Goal: Transaction & Acquisition: Download file/media

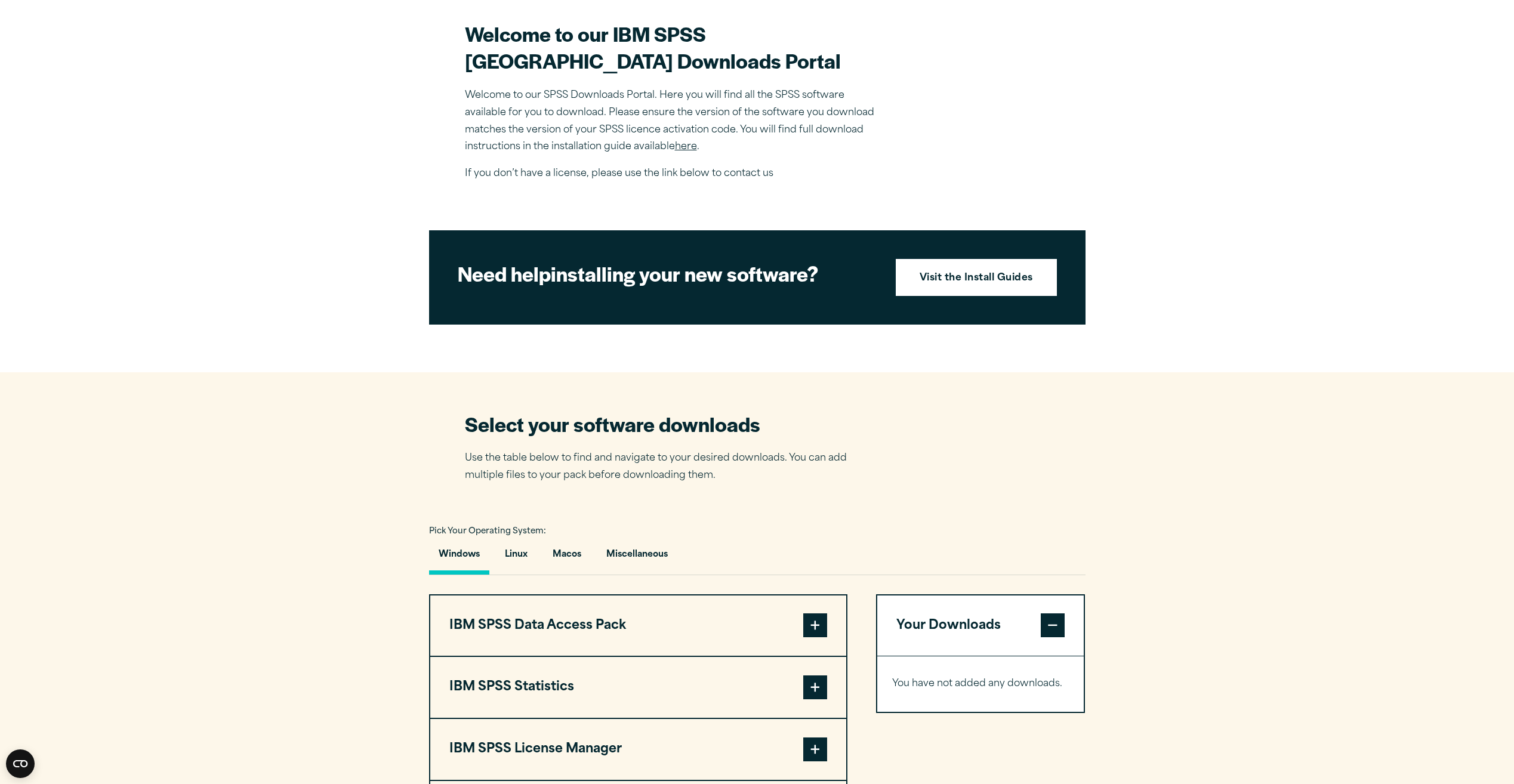
scroll to position [358, 0]
click at [987, 286] on strong "Visit the Install Guides" at bounding box center [976, 278] width 114 height 15
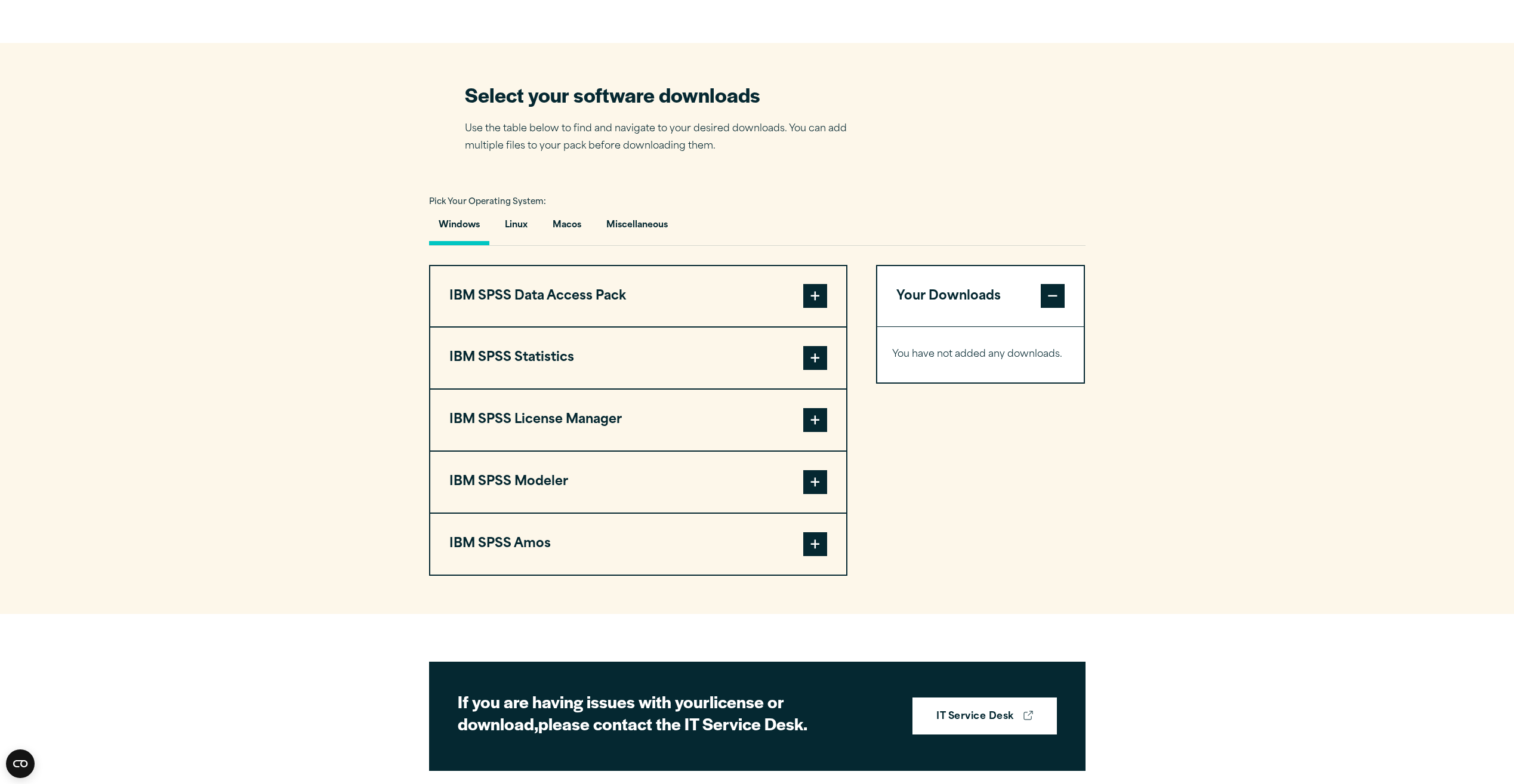
scroll to position [716, 0]
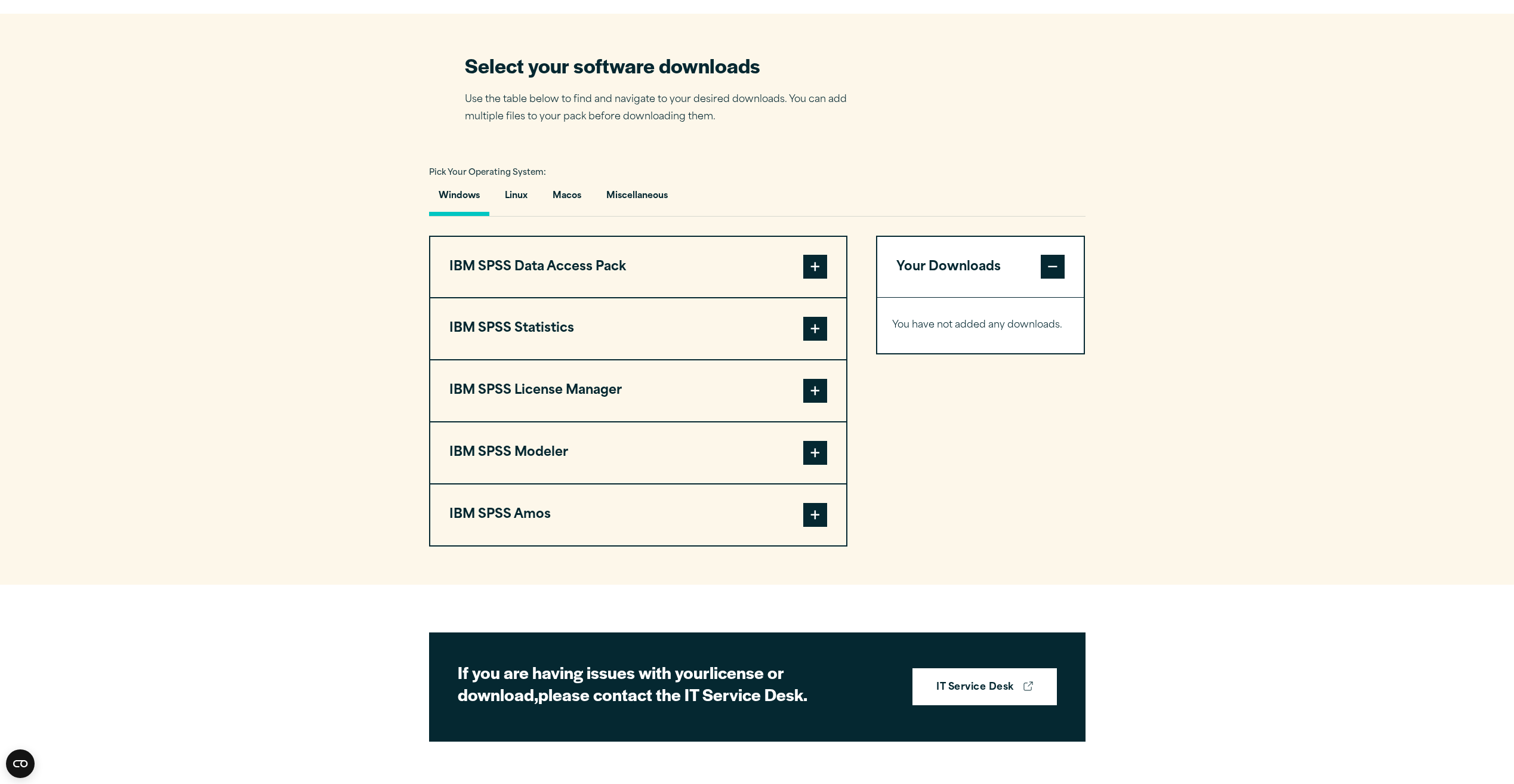
click at [816, 341] on span at bounding box center [815, 329] width 24 height 24
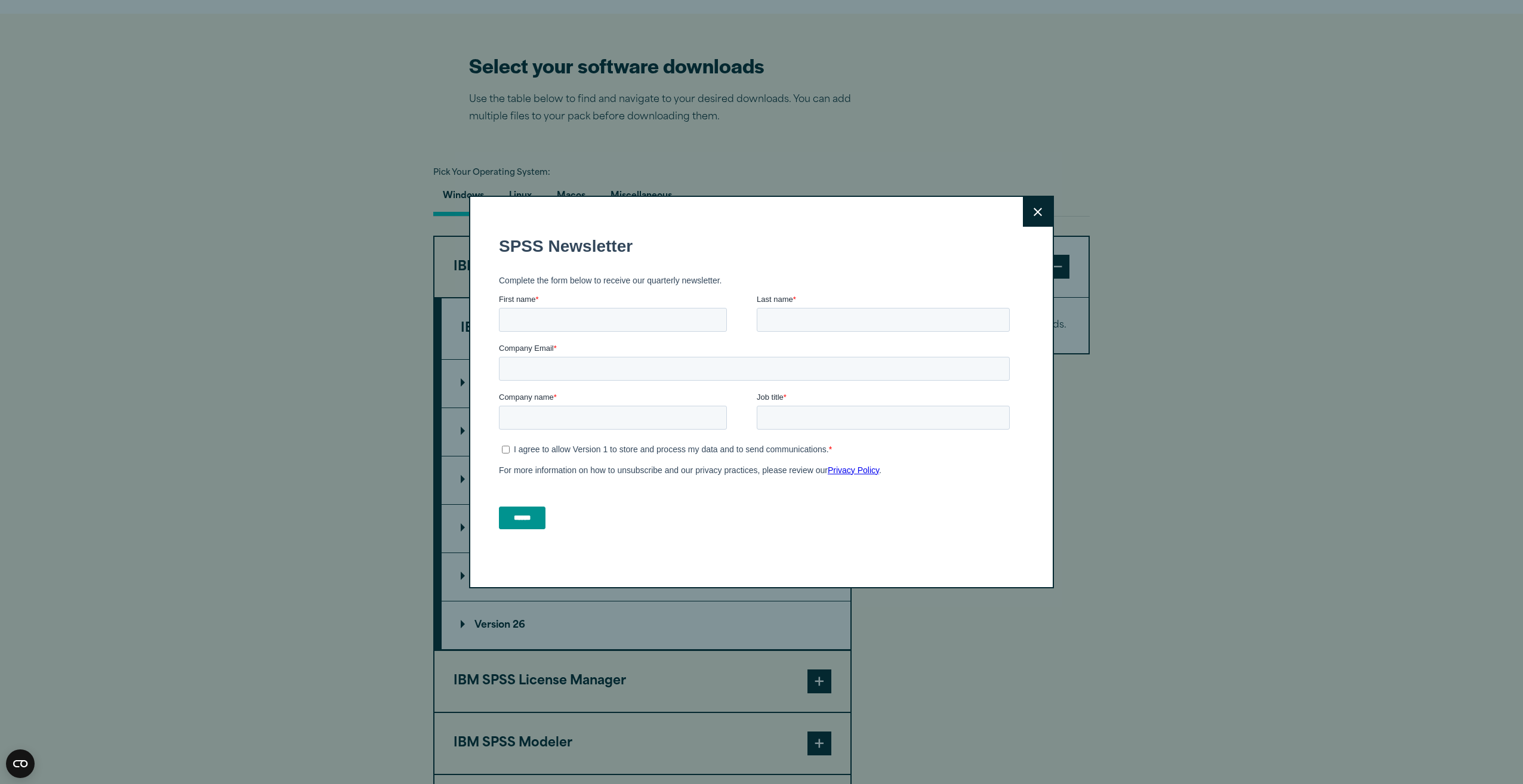
click at [1039, 208] on button "Close" at bounding box center [1038, 212] width 30 height 30
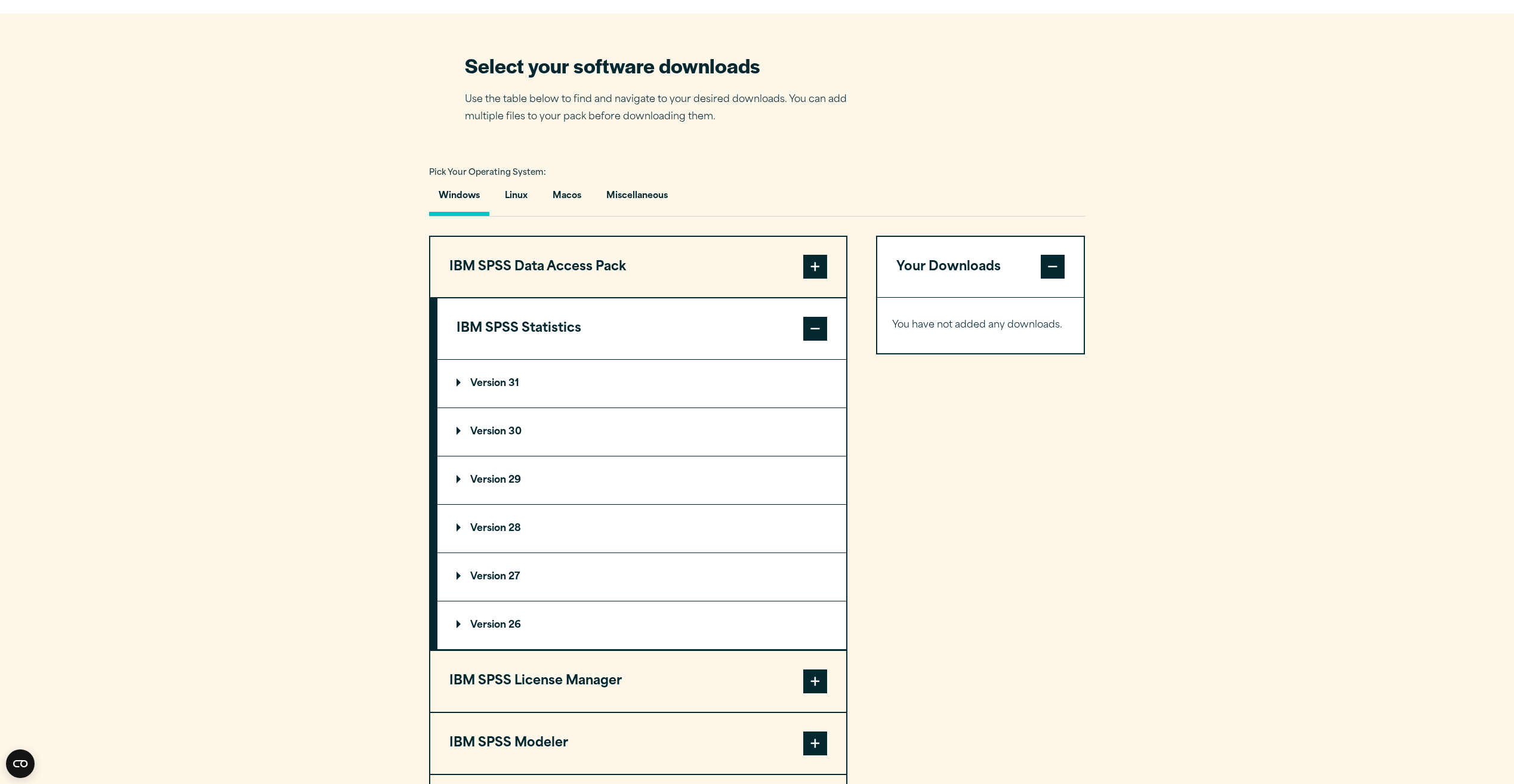
click at [510, 388] on p "Version 31" at bounding box center [488, 384] width 63 height 10
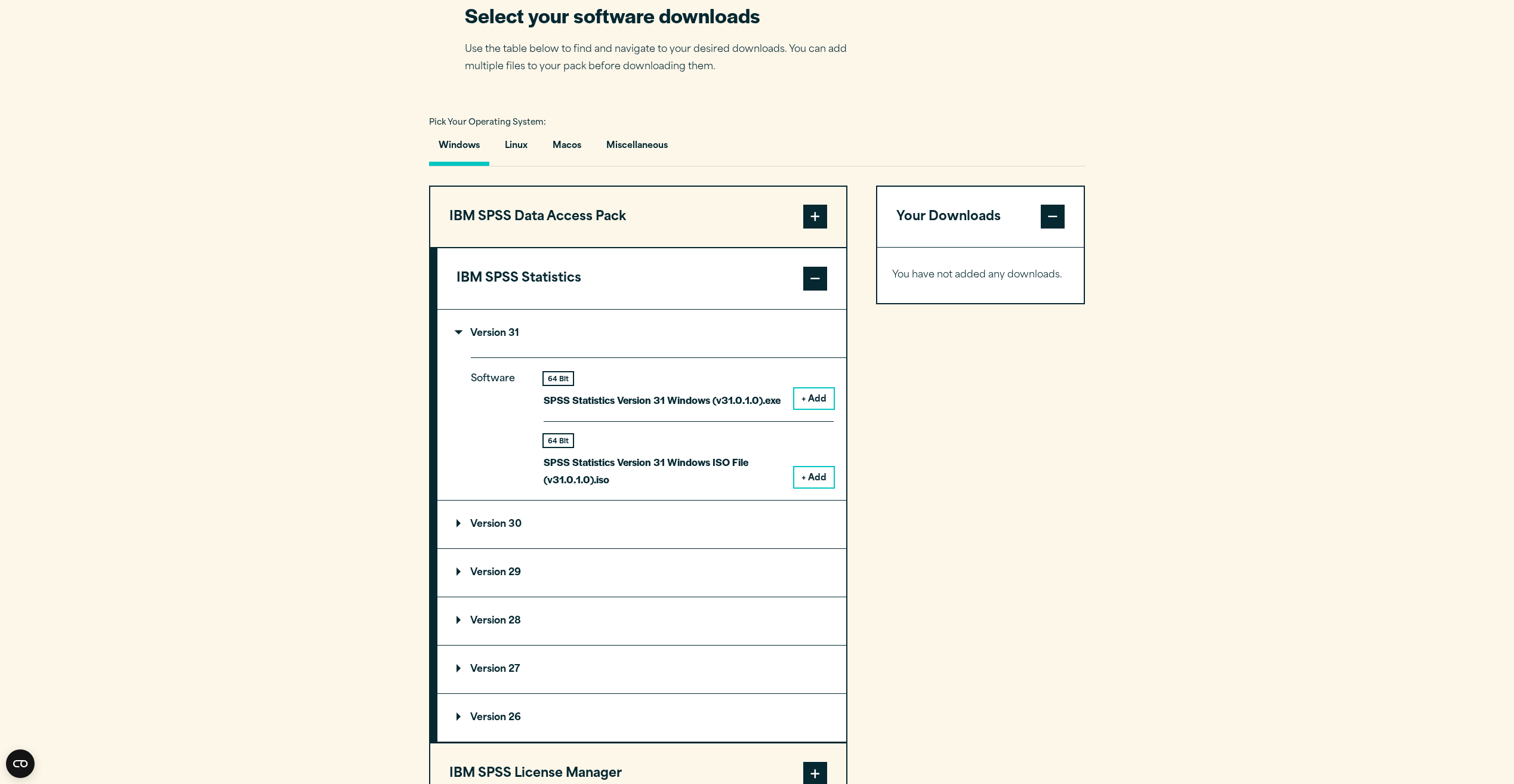
scroll to position [836, 0]
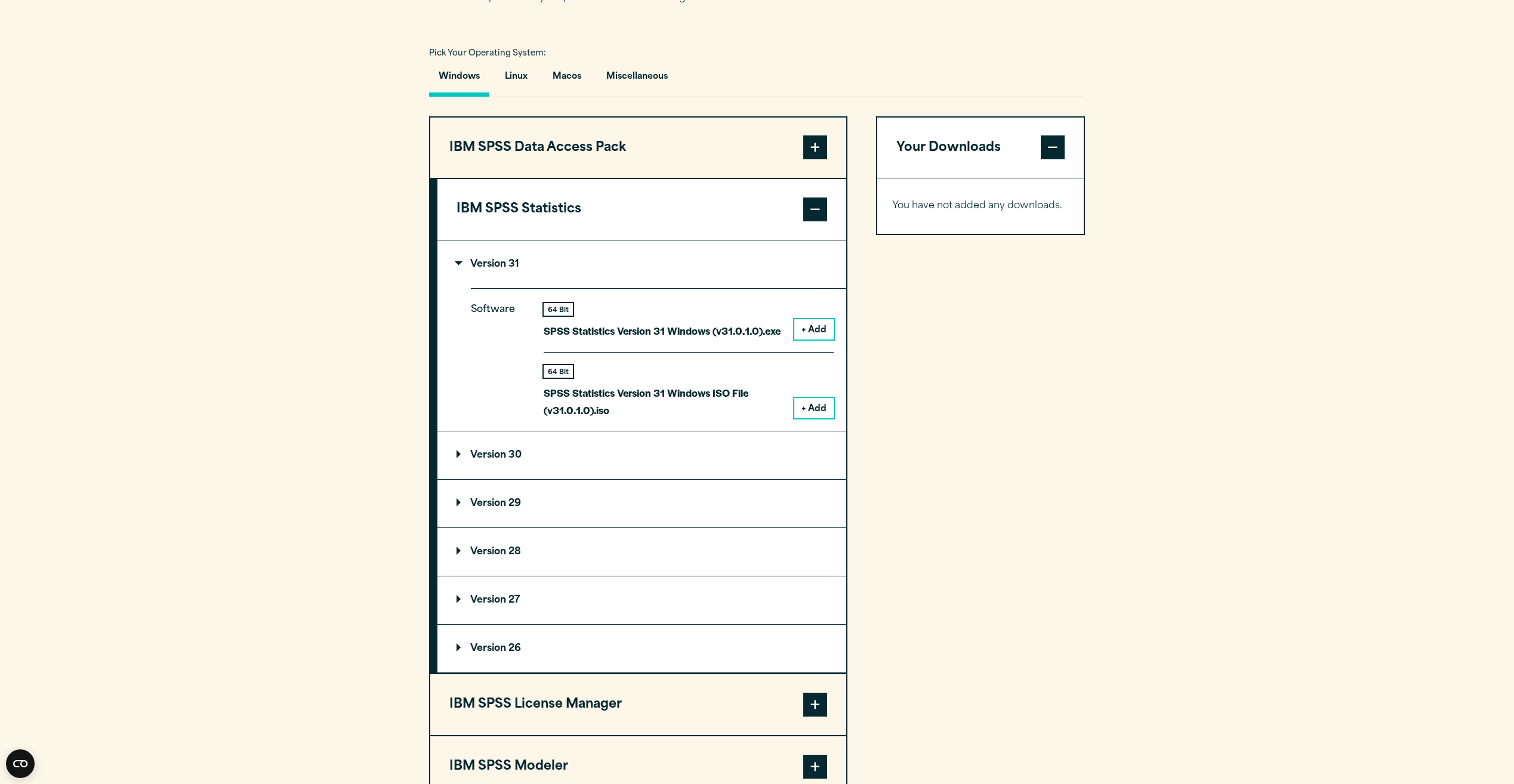
click at [820, 339] on button "+ Add" at bounding box center [814, 329] width 40 height 20
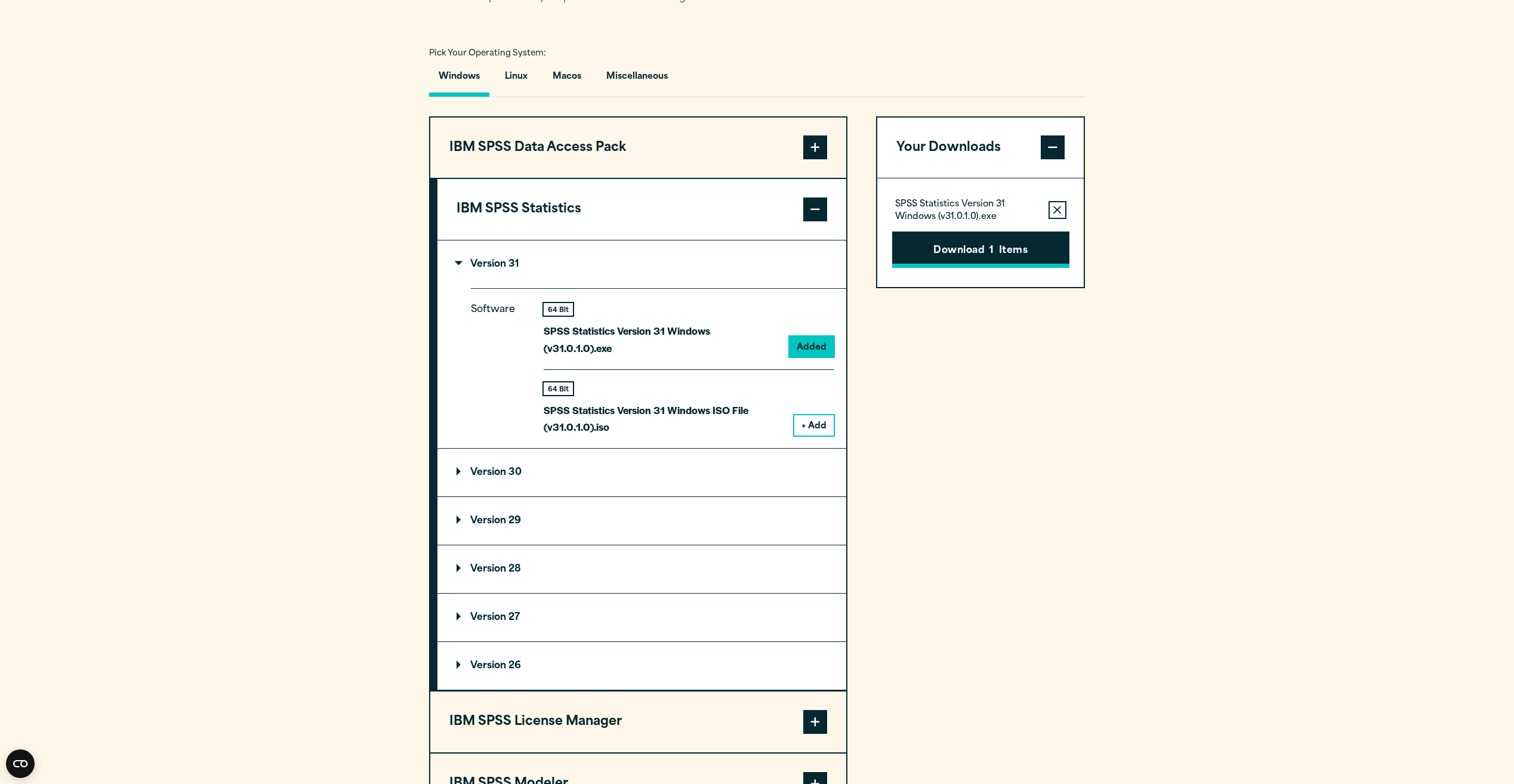
click at [1017, 268] on button "Download 1 Items" at bounding box center [981, 249] width 177 height 37
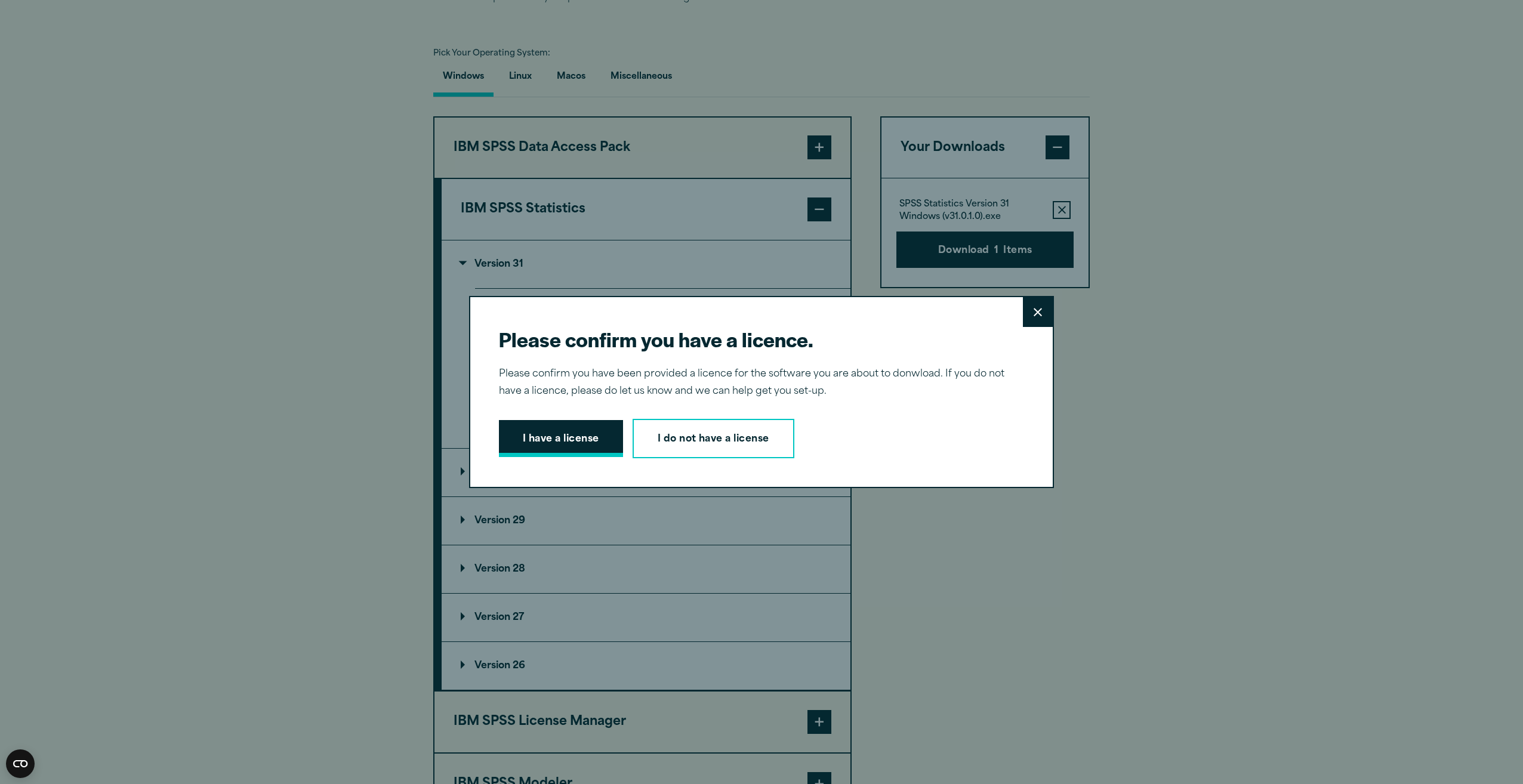
click at [597, 440] on button "I have a license" at bounding box center [561, 438] width 124 height 37
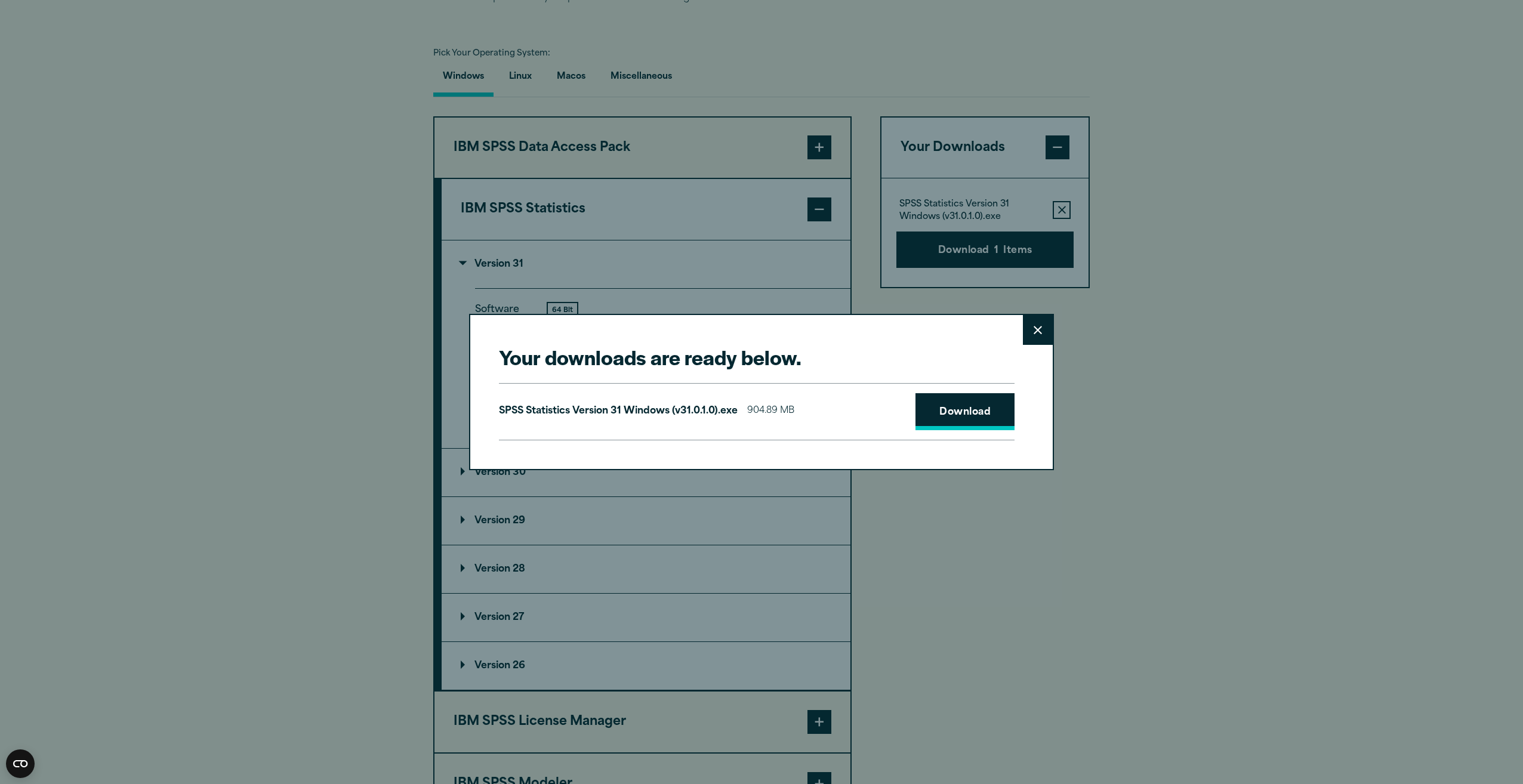
click at [982, 413] on link "Download" at bounding box center [965, 411] width 99 height 37
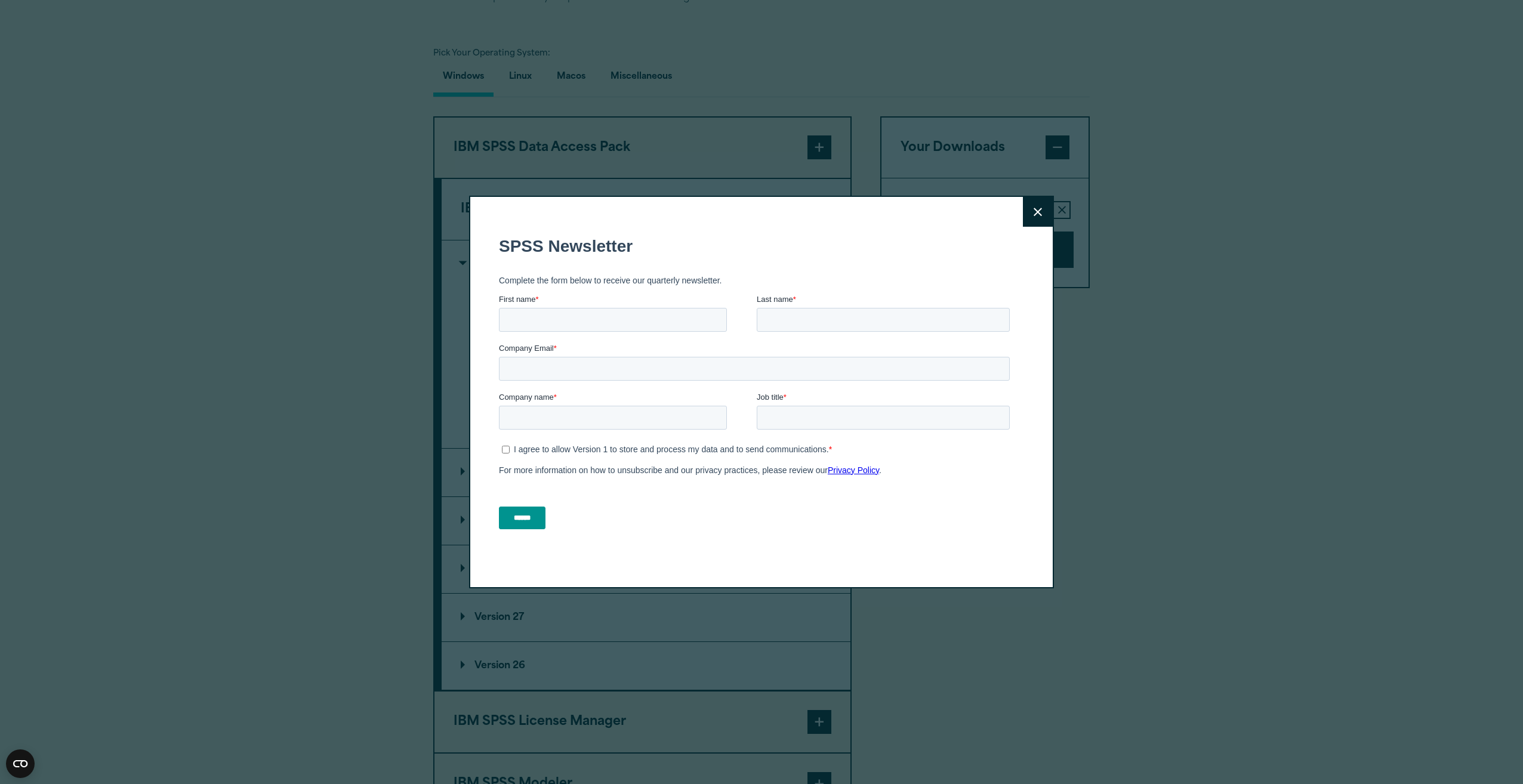
click at [1023, 206] on button "Close" at bounding box center [1038, 212] width 30 height 30
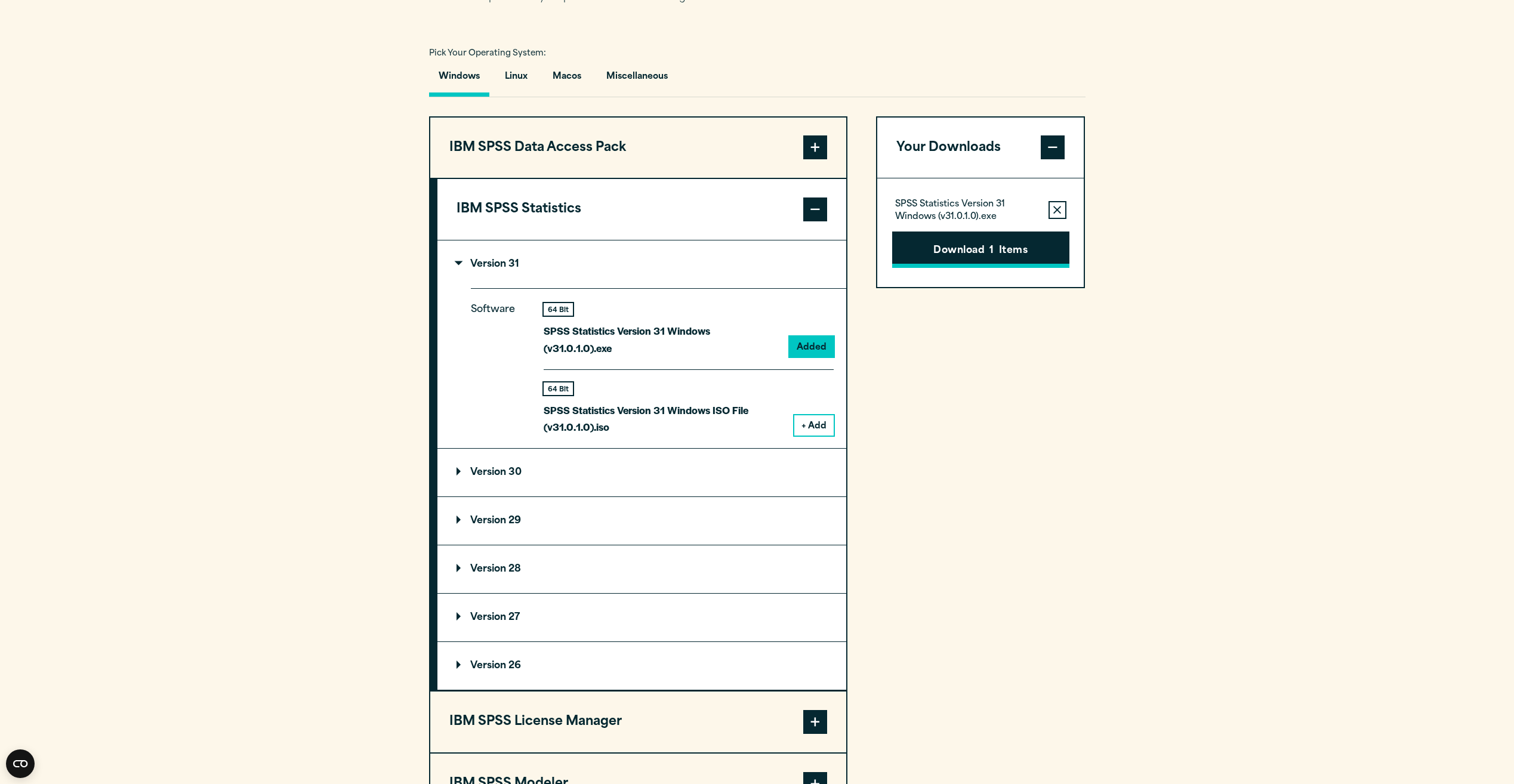
click at [1016, 268] on button "Download 1 Items" at bounding box center [981, 249] width 177 height 37
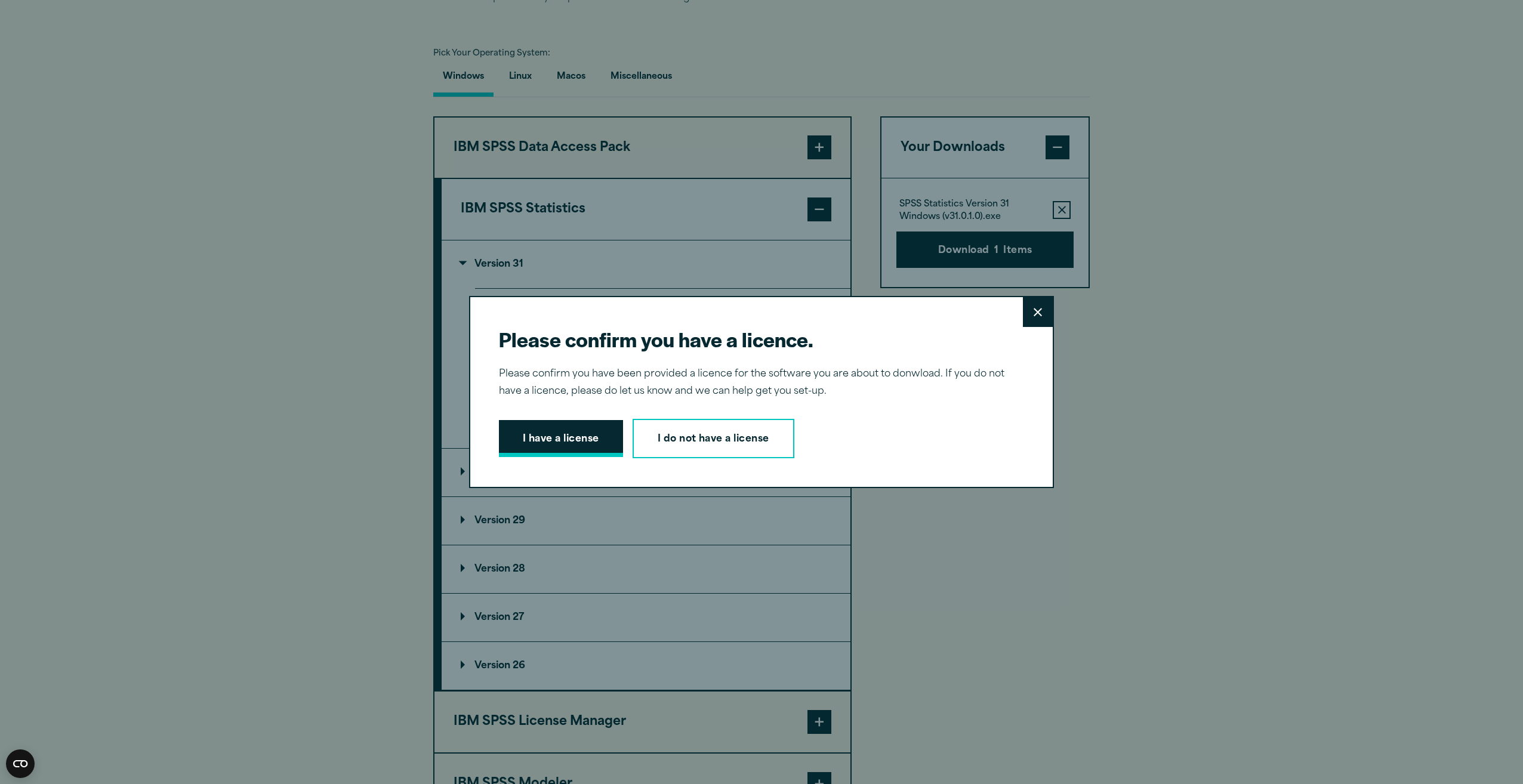
click at [591, 440] on button "I have a license" at bounding box center [561, 438] width 124 height 37
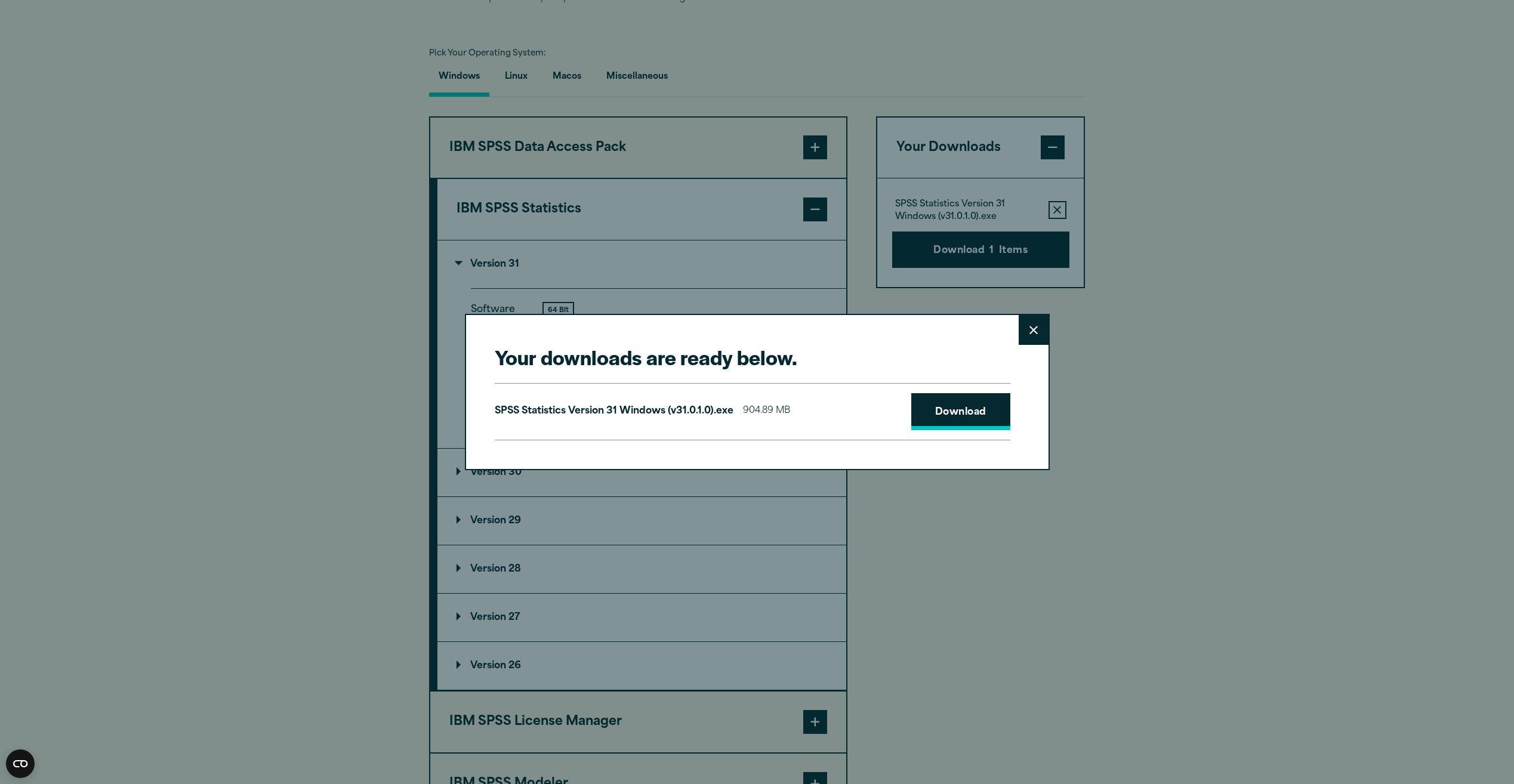
click at [993, 419] on link "Download" at bounding box center [961, 411] width 99 height 37
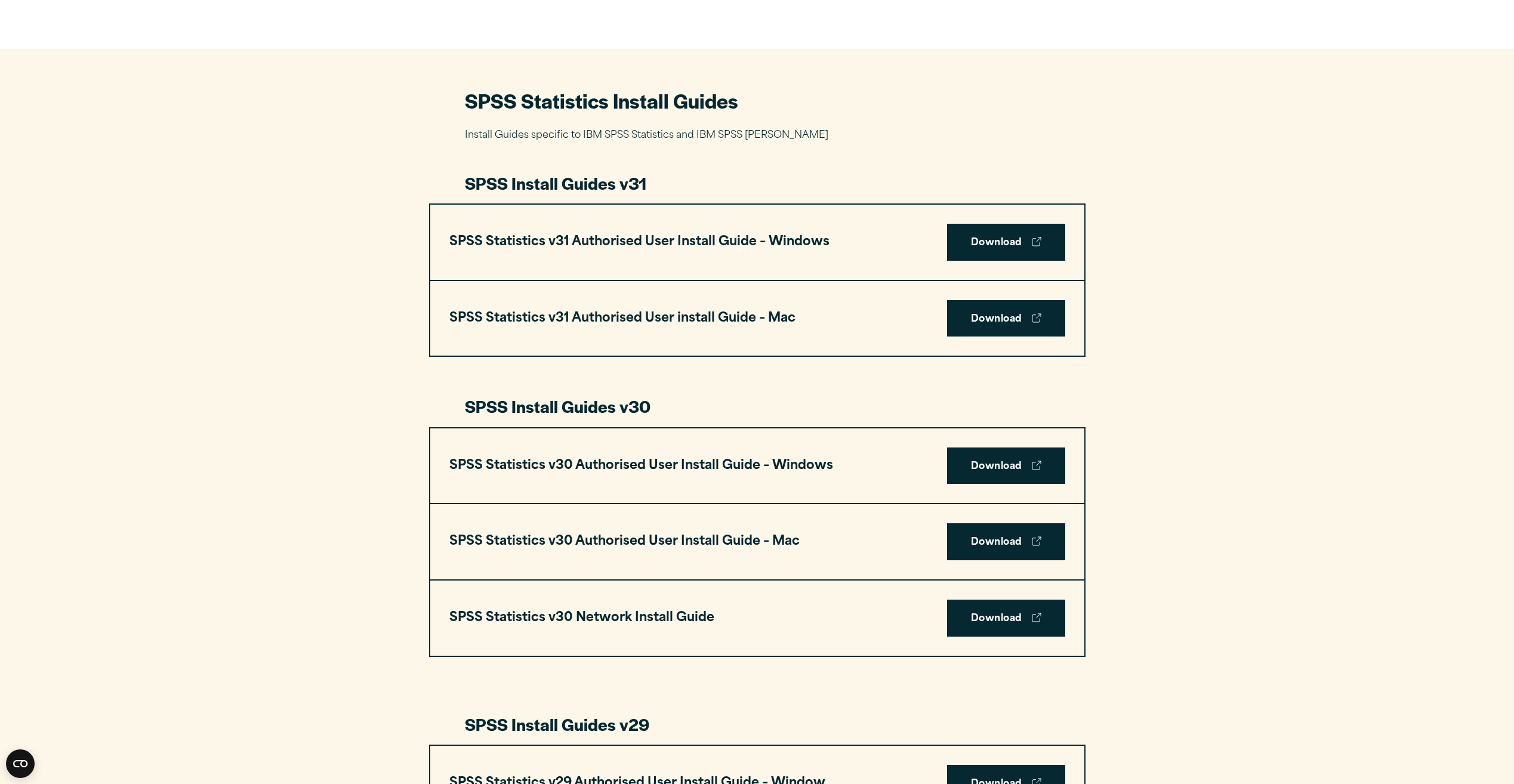
scroll to position [537, 0]
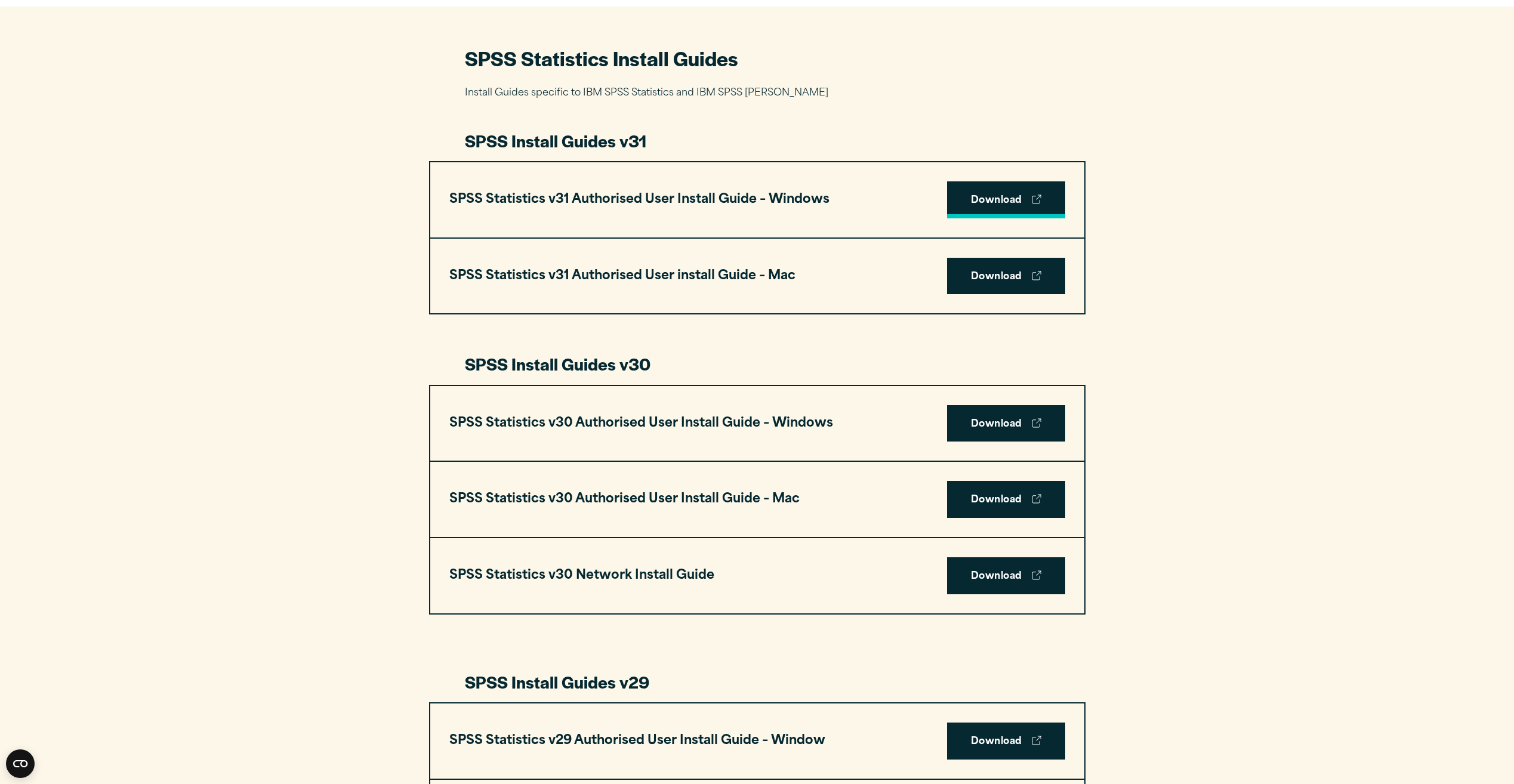
click at [1011, 195] on link "Download" at bounding box center [1007, 199] width 118 height 37
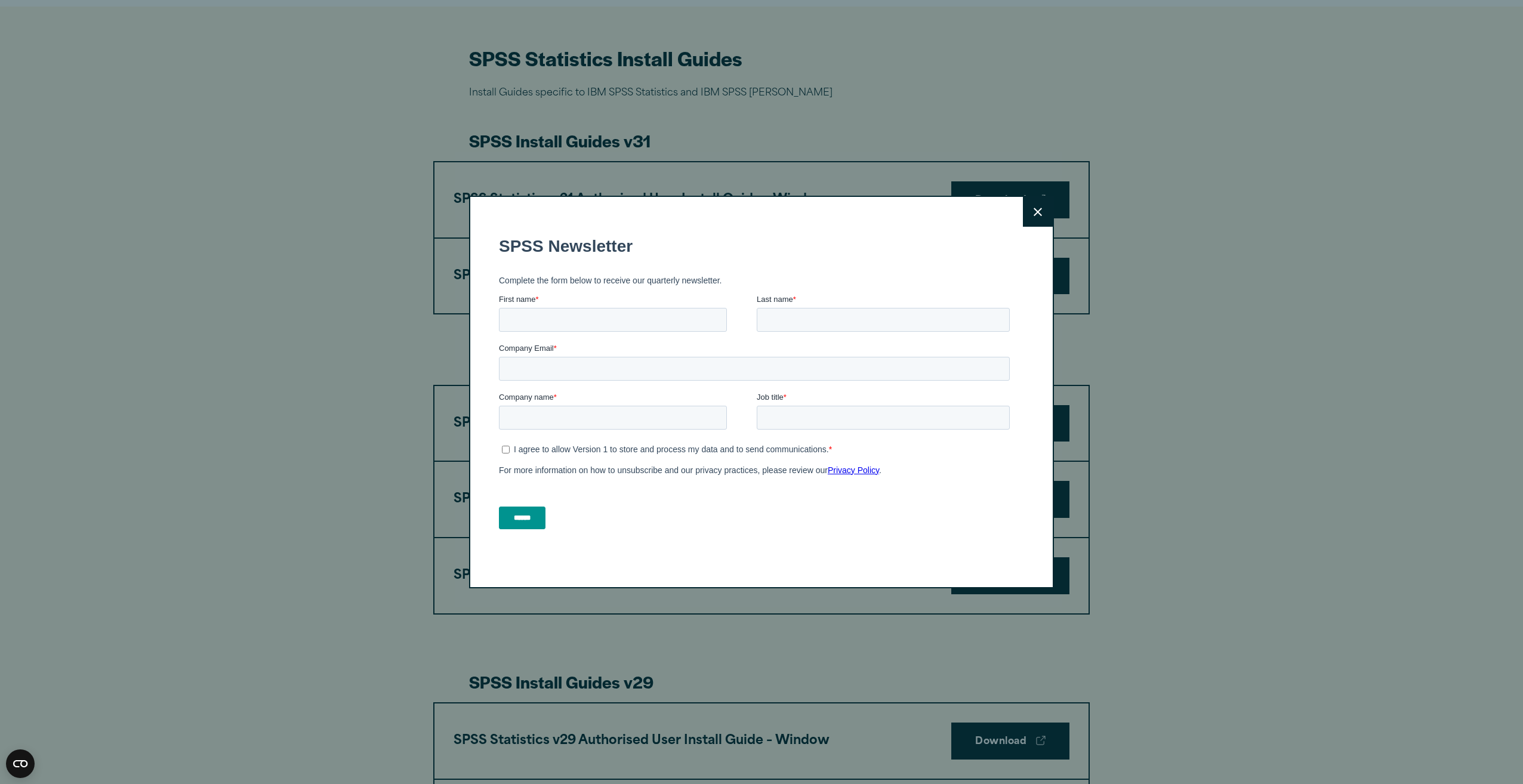
click at [1034, 209] on icon at bounding box center [1038, 212] width 8 height 9
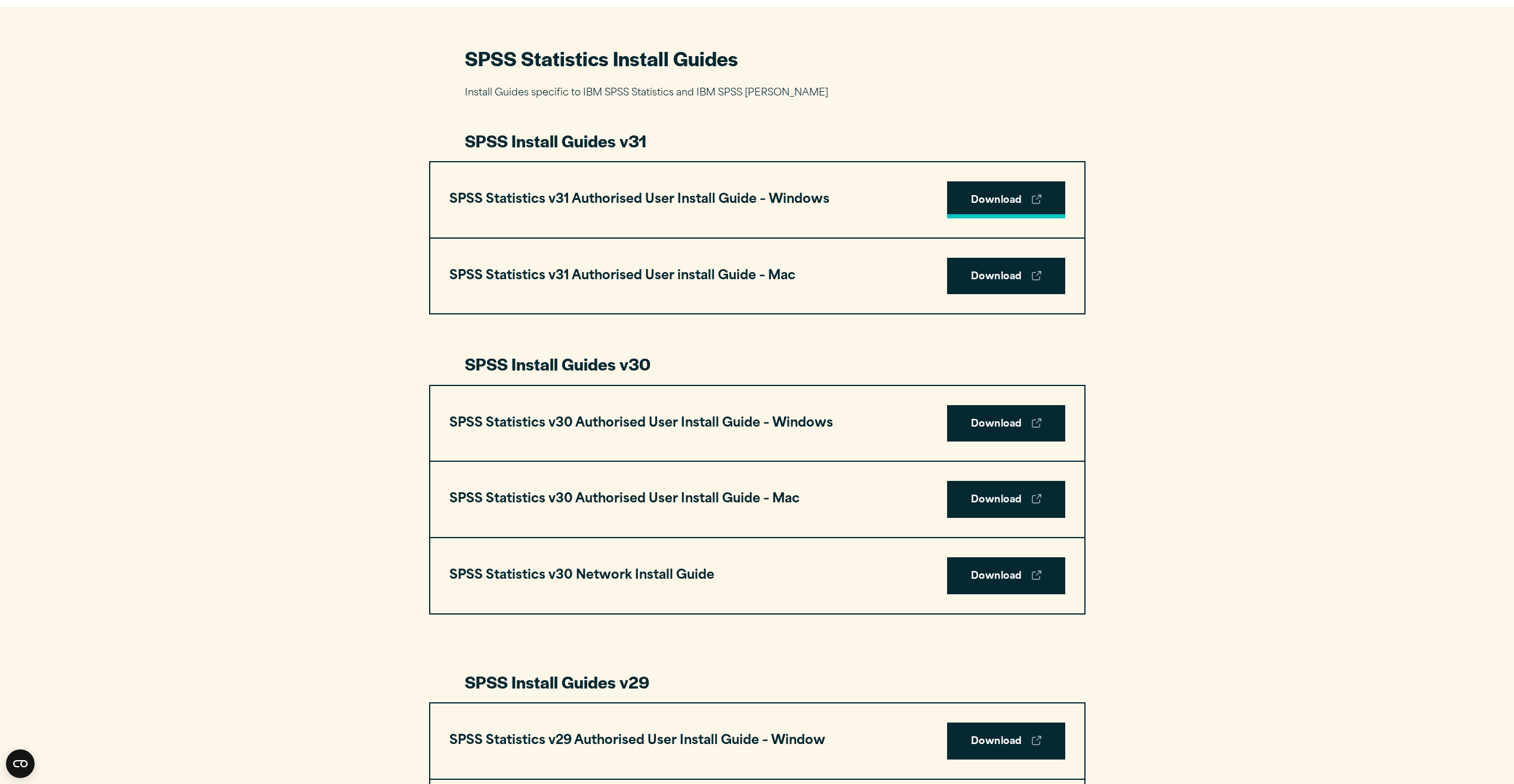
click at [1011, 204] on link "Download" at bounding box center [1007, 199] width 118 height 37
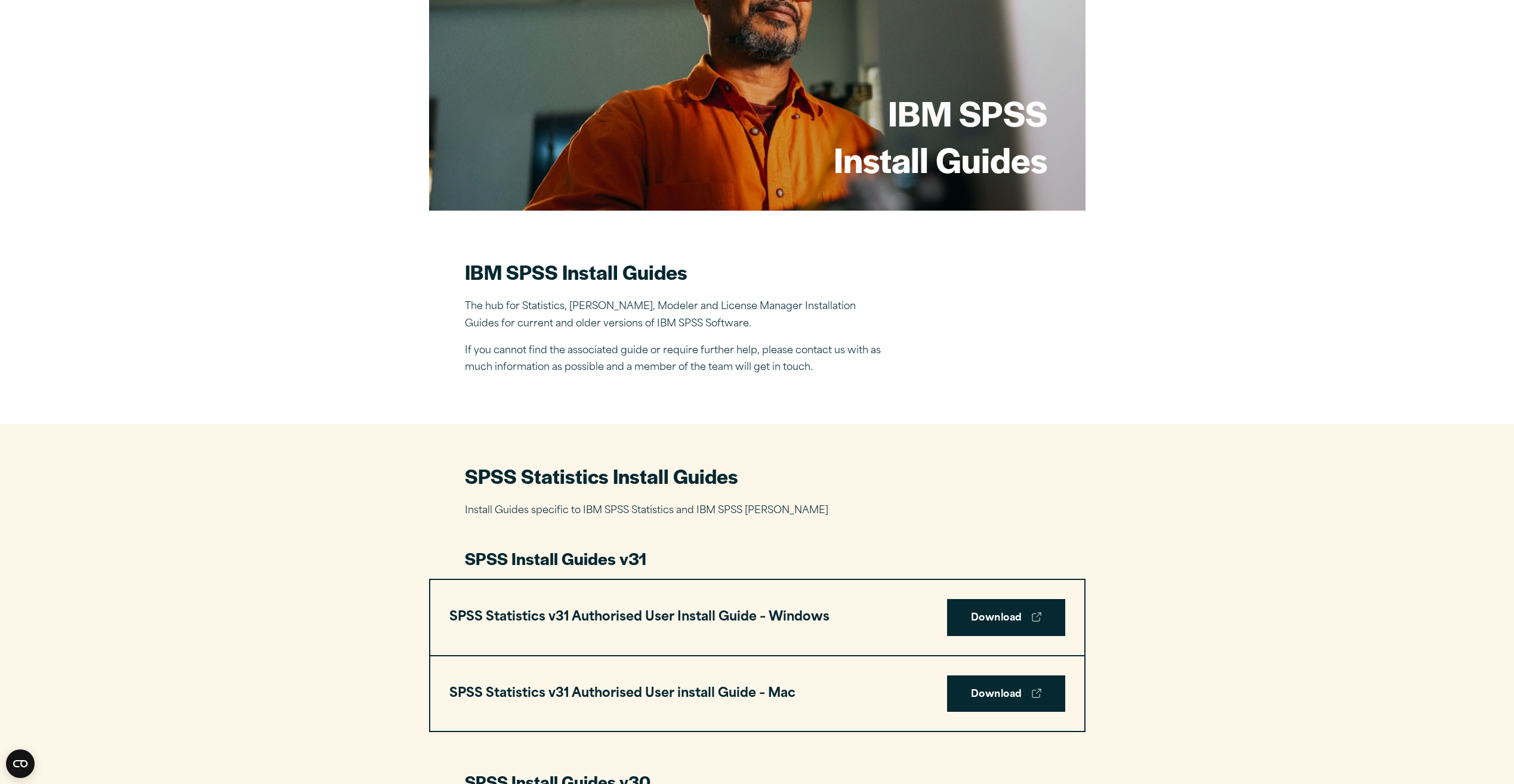
scroll to position [0, 0]
